Goal: Navigation & Orientation: Find specific page/section

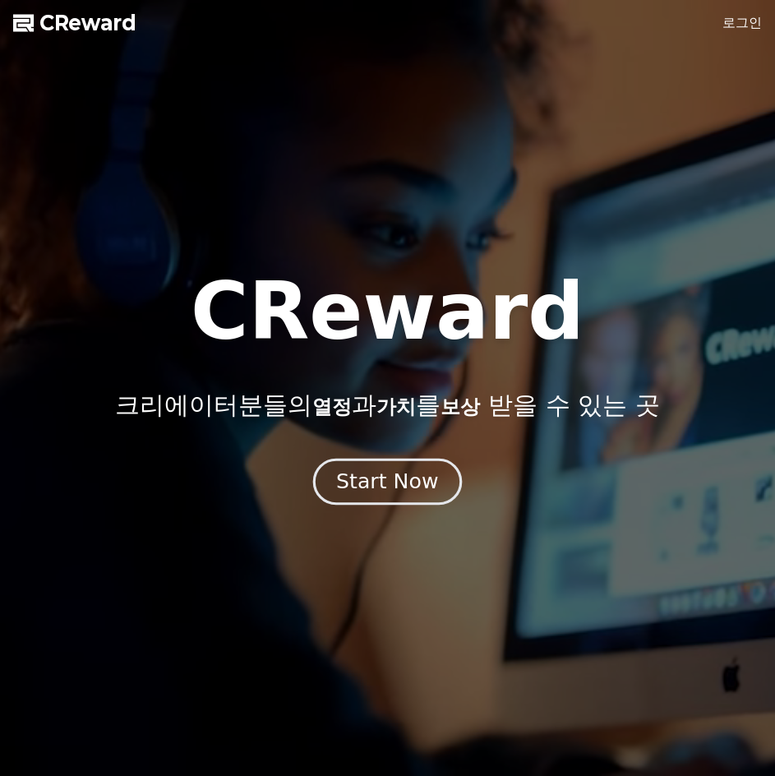
click at [405, 485] on div "Start Now" at bounding box center [387, 482] width 102 height 28
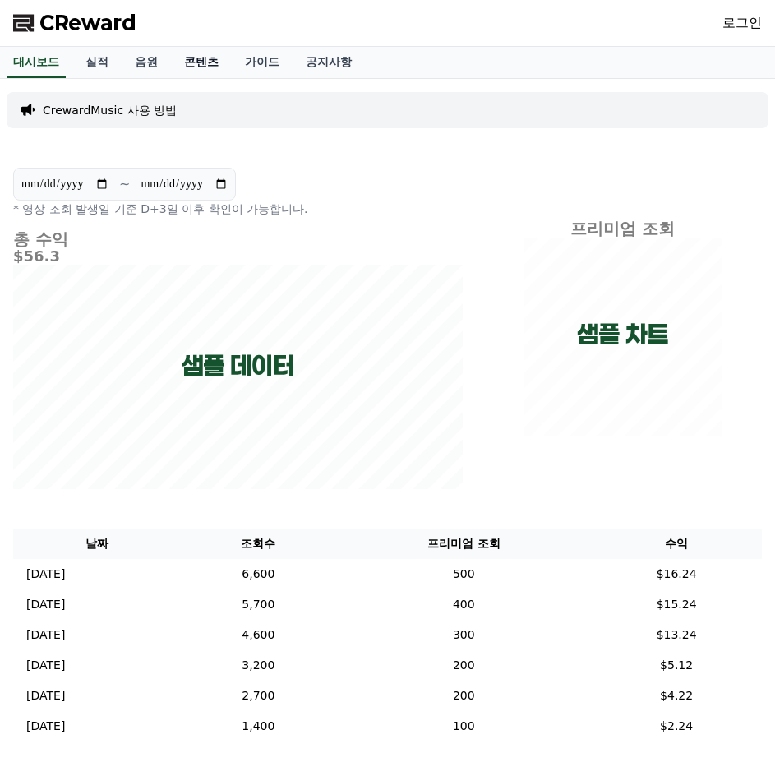
click at [198, 63] on link "콘텐츠" at bounding box center [201, 62] width 61 height 31
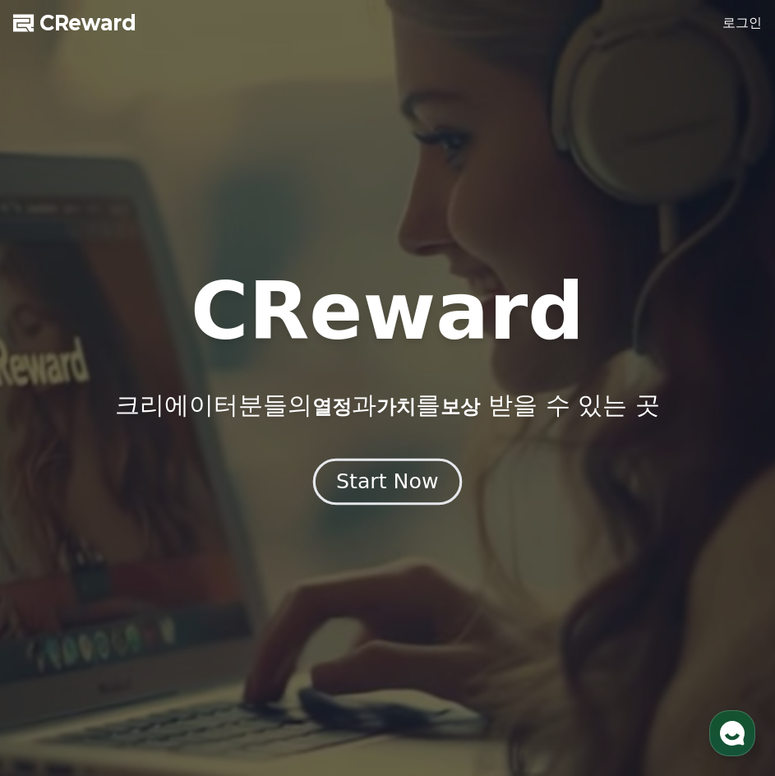
click at [406, 486] on div "Start Now" at bounding box center [387, 482] width 102 height 28
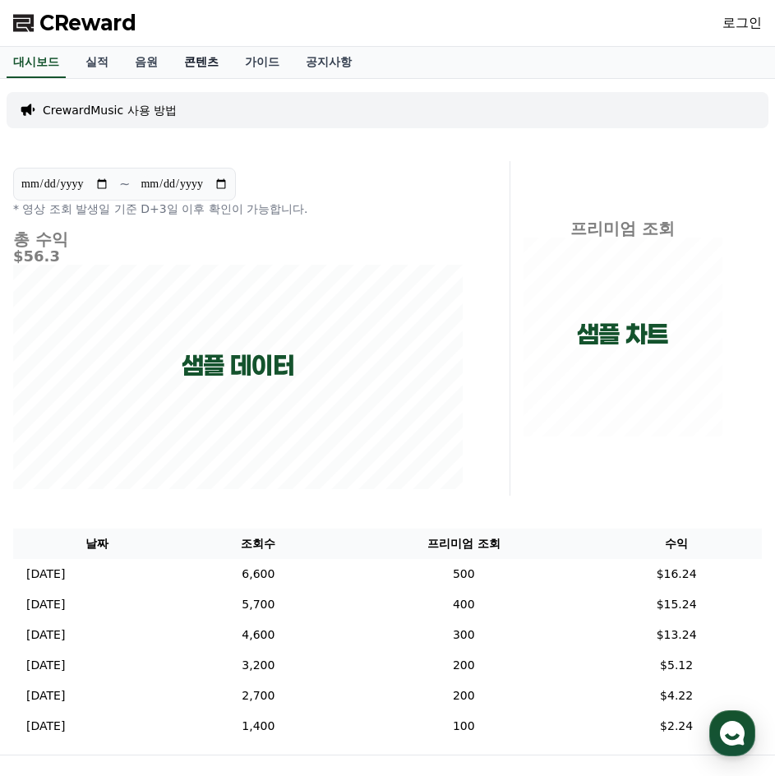
click at [199, 51] on link "콘텐츠" at bounding box center [201, 62] width 61 height 31
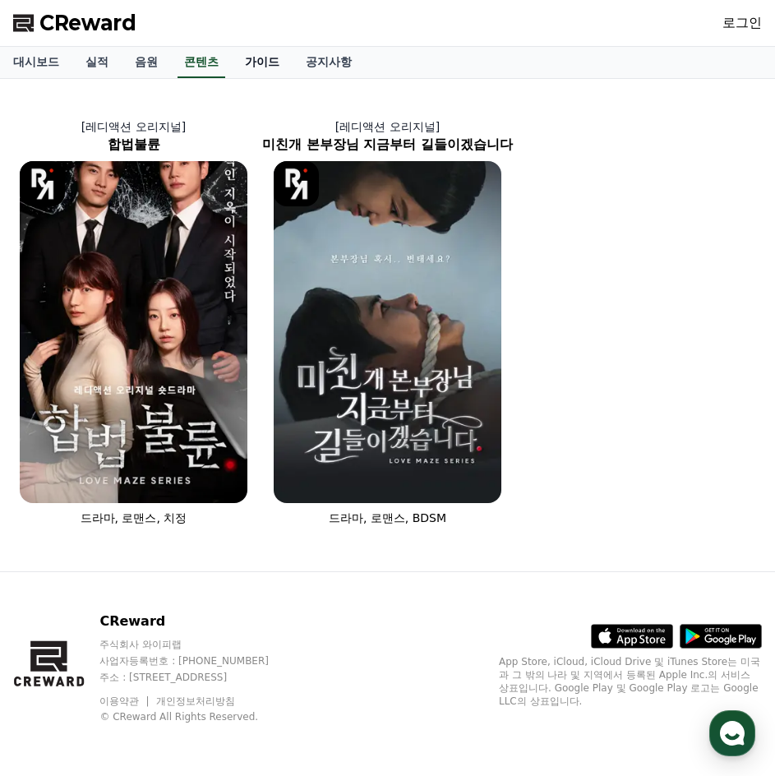
click at [281, 64] on link "가이드" at bounding box center [262, 62] width 61 height 31
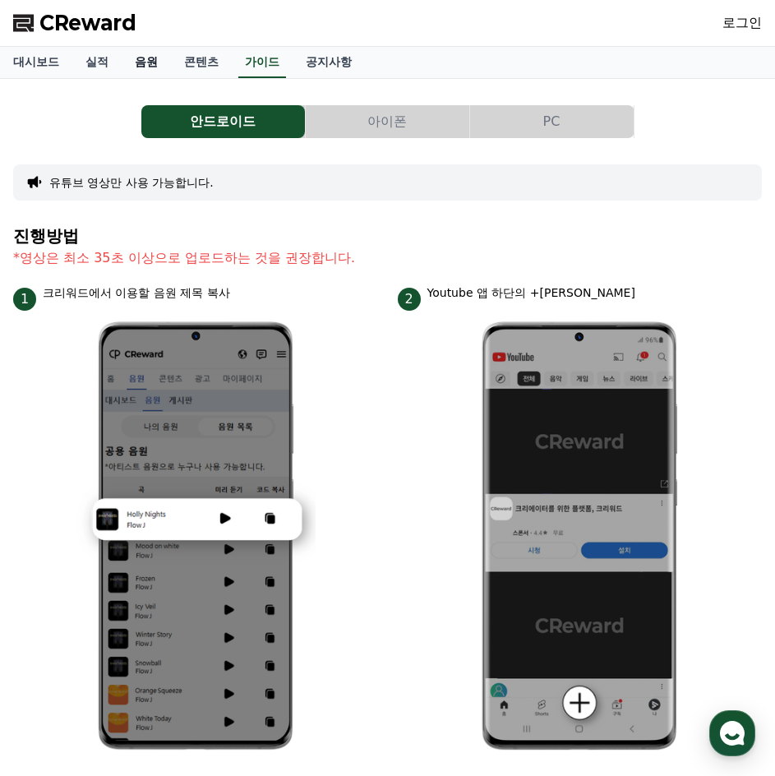
click at [150, 64] on link "음원" at bounding box center [146, 62] width 49 height 31
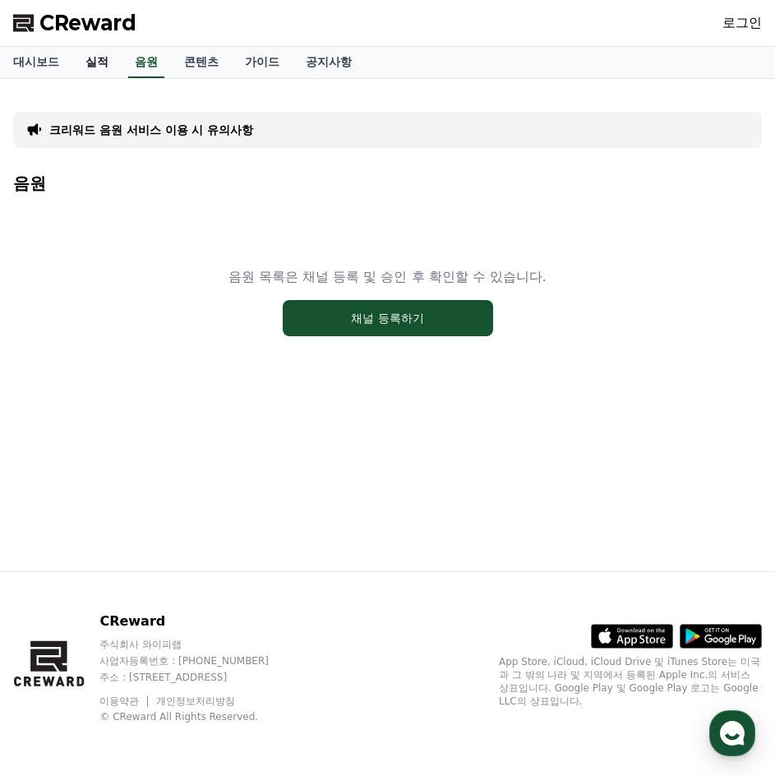
click at [101, 67] on link "실적" at bounding box center [96, 62] width 49 height 31
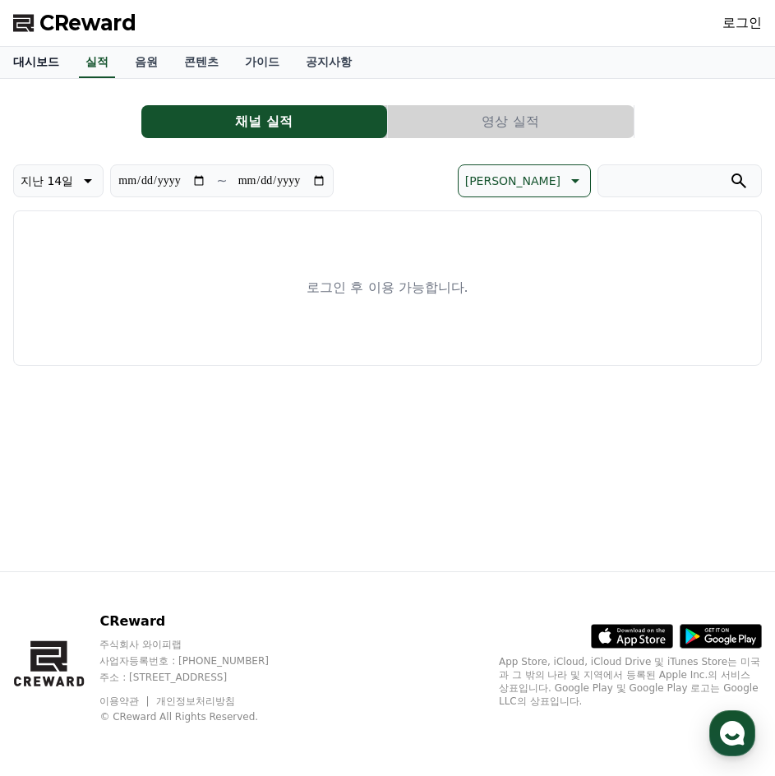
click at [49, 62] on link "대시보드" at bounding box center [36, 62] width 72 height 31
